Goal: Information Seeking & Learning: Learn about a topic

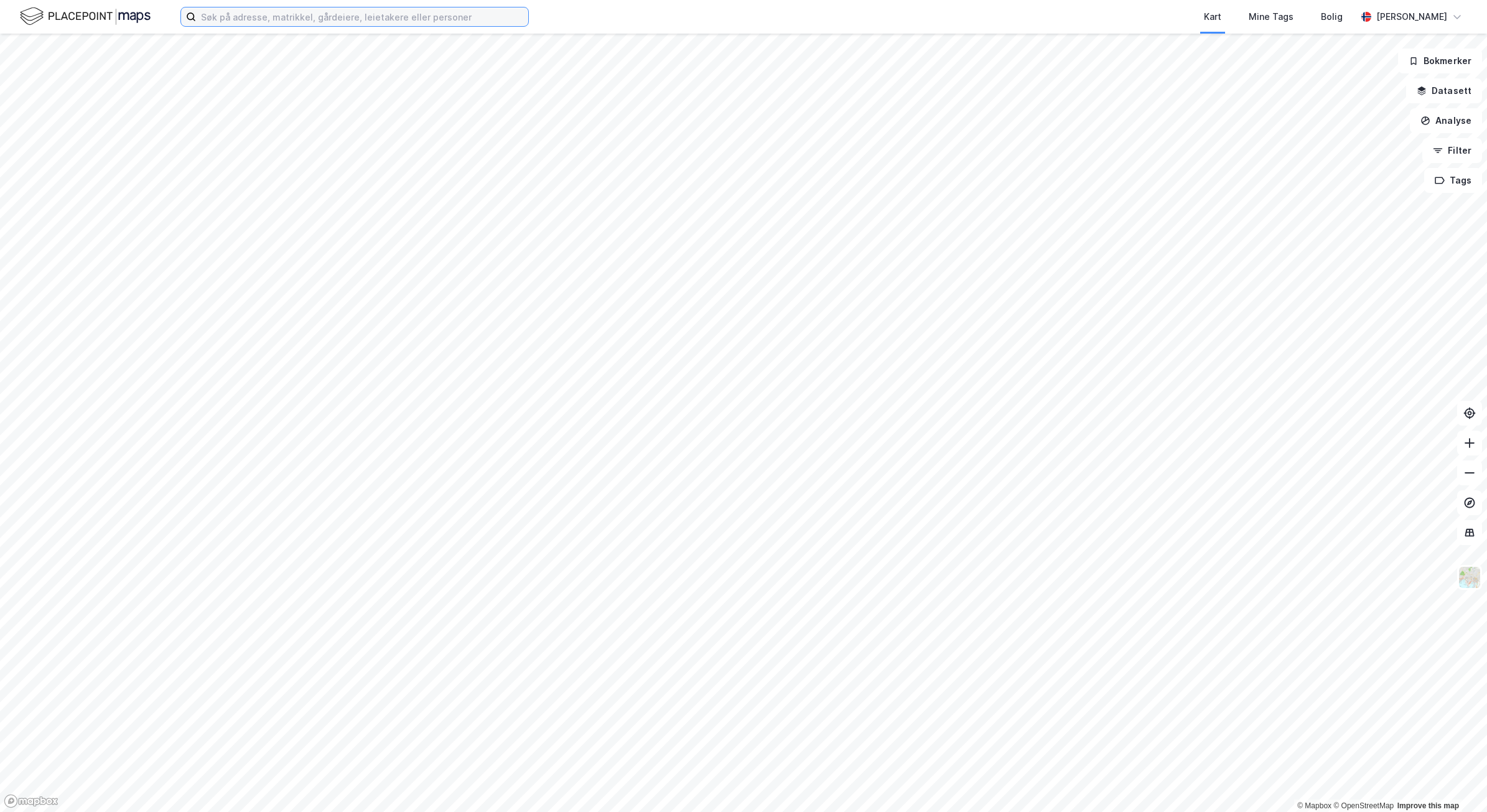
click at [381, 24] on input at bounding box center [362, 17] width 332 height 19
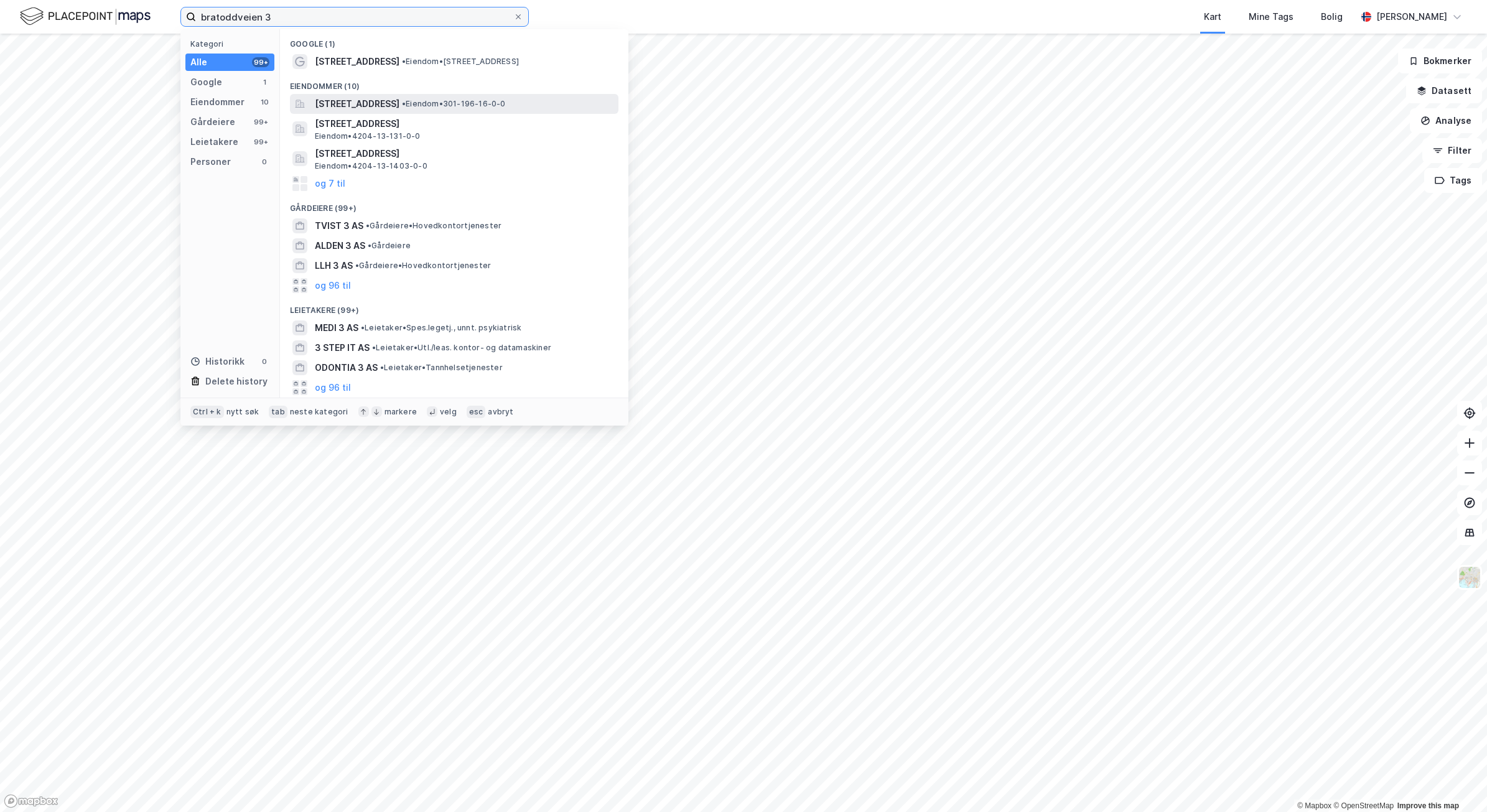
type input "bratoddveien 3"
click at [352, 99] on span "[STREET_ADDRESS]" at bounding box center [357, 104] width 85 height 15
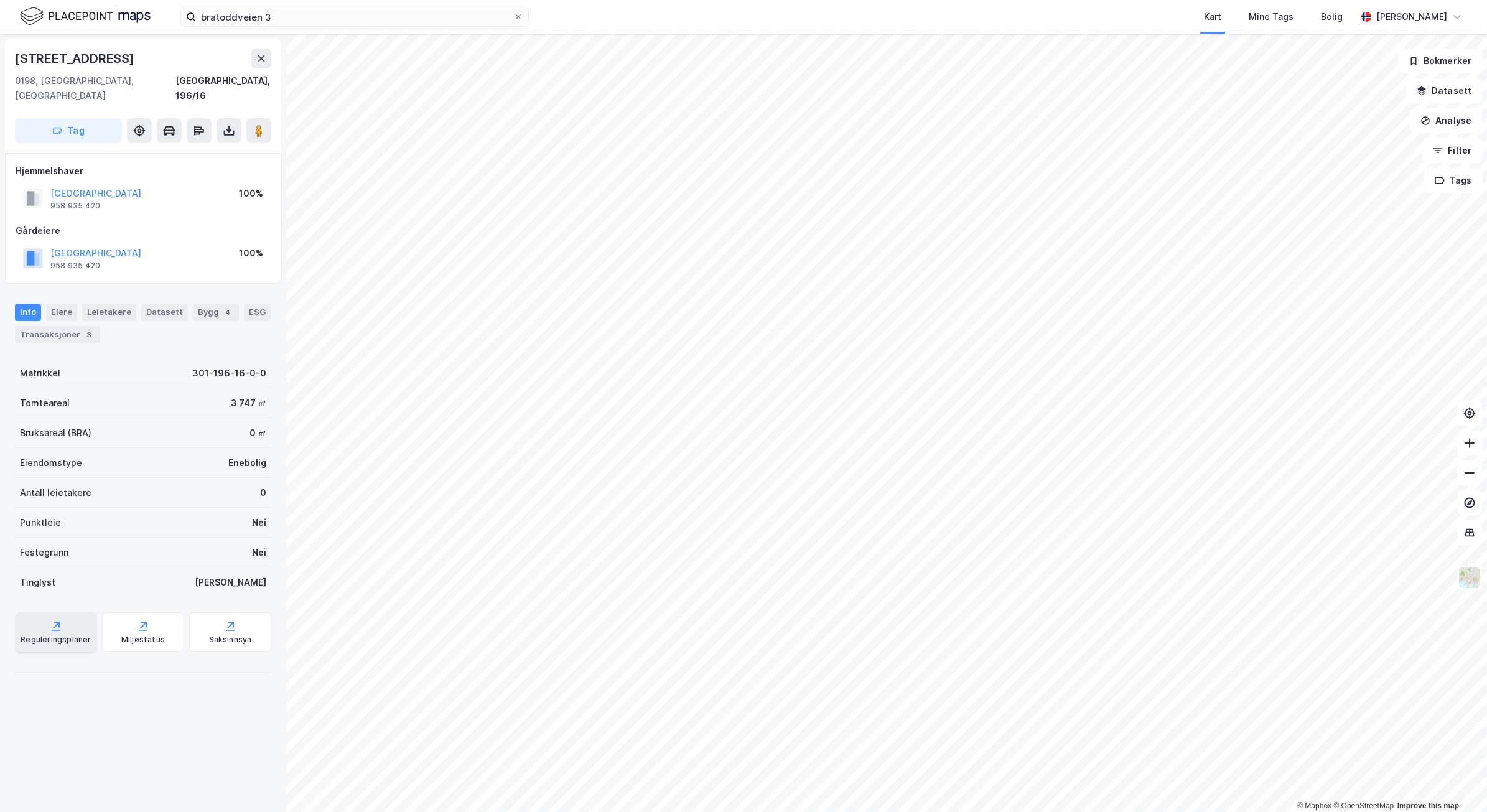
click at [59, 634] on div "Reguleringsplaner" at bounding box center [55, 639] width 70 height 10
